Goal: Communication & Community: Answer question/provide support

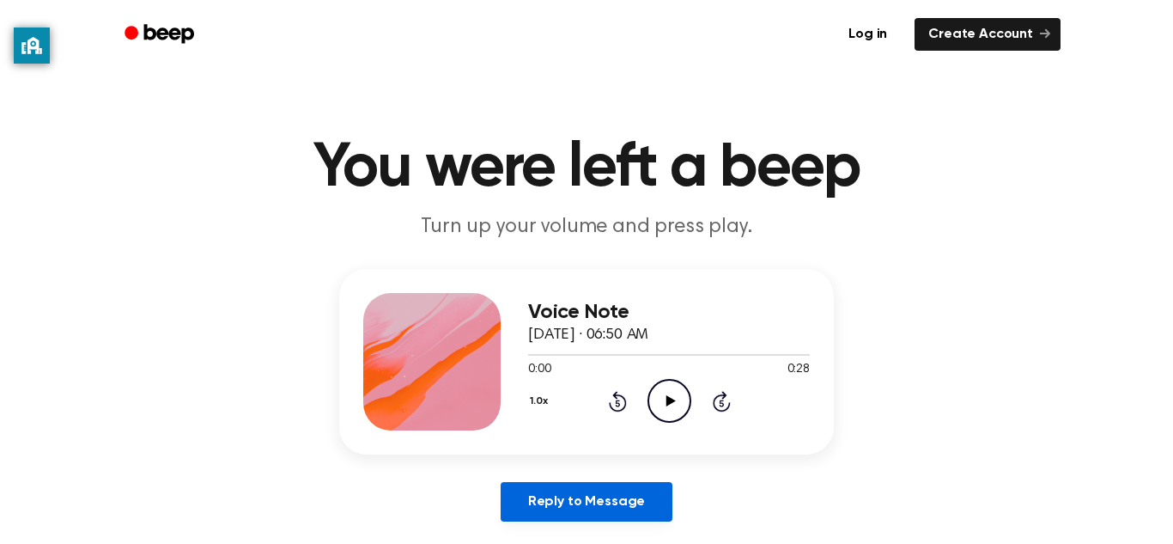
click at [569, 515] on link "Reply to Message" at bounding box center [587, 501] width 172 height 39
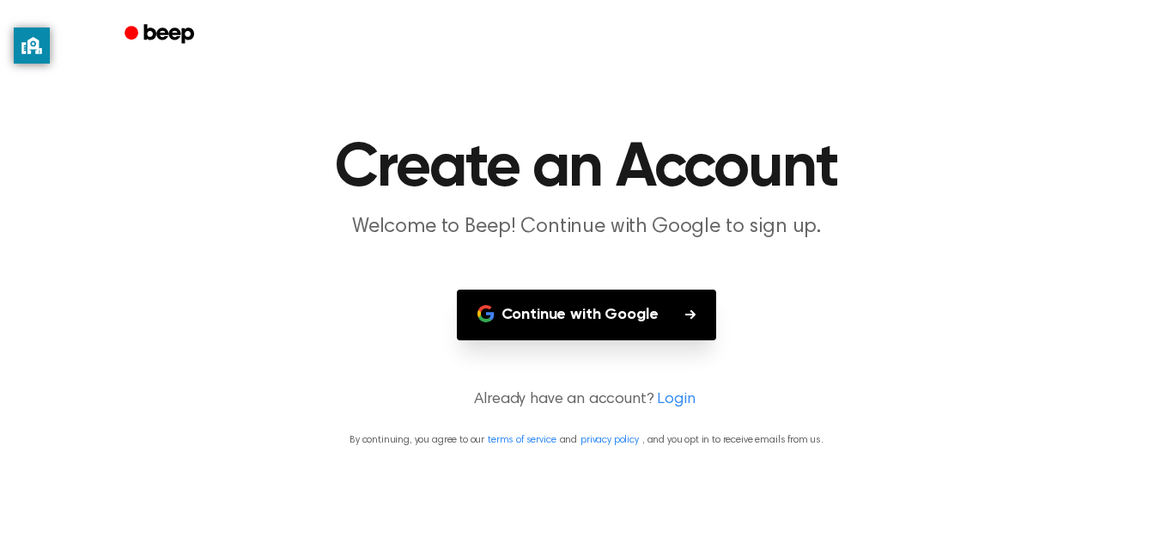
click at [540, 308] on button "Continue with Google" at bounding box center [587, 314] width 260 height 51
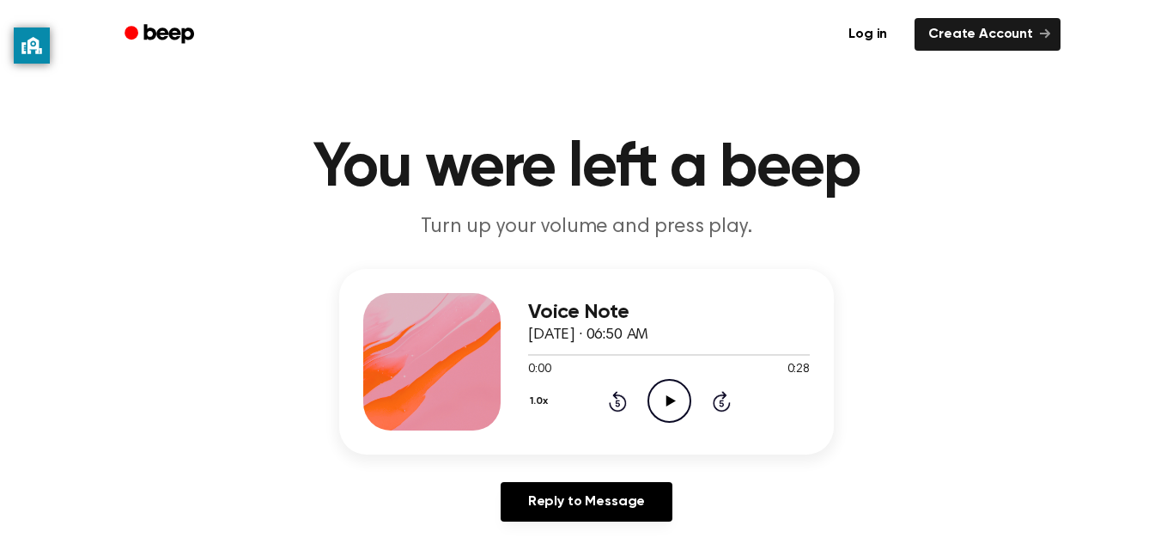
click at [697, 59] on div "Log in Create Account" at bounding box center [586, 34] width 948 height 69
